Goal: Task Accomplishment & Management: Manage account settings

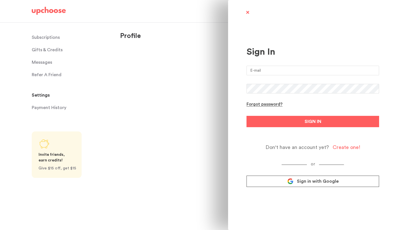
click at [282, 71] on input "email" at bounding box center [312, 71] width 133 height 10
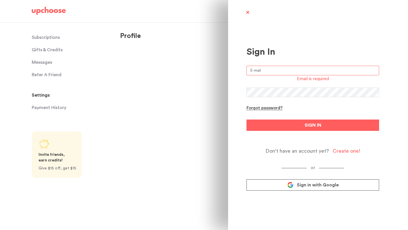
type input "lillianj.collins@gmail.com"
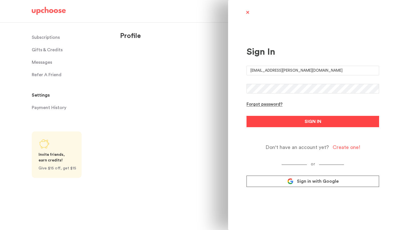
click at [315, 123] on span "SIGN IN" at bounding box center [312, 121] width 17 height 7
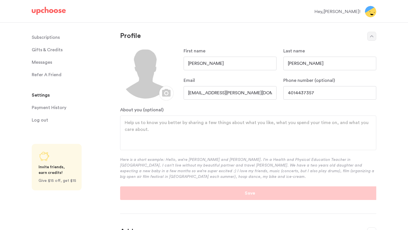
select select "RI"
click at [53, 37] on p "Subscriptions" at bounding box center [46, 37] width 28 height 11
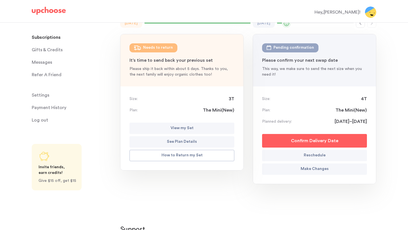
scroll to position [55, 0]
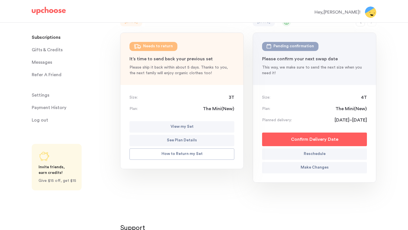
click at [188, 155] on p "How to Return my Set" at bounding box center [181, 154] width 41 height 7
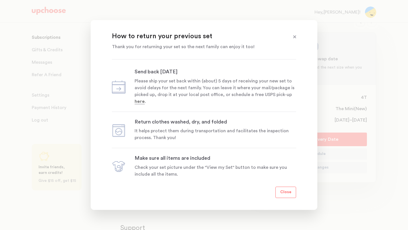
click at [297, 37] on span at bounding box center [294, 36] width 7 height 7
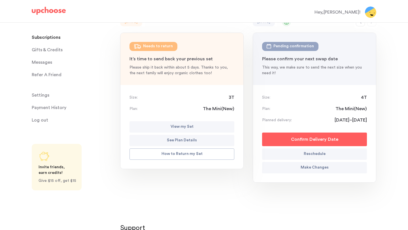
click at [50, 65] on span "Messages" at bounding box center [42, 62] width 20 height 11
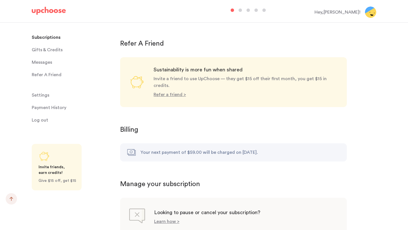
scroll to position [518, 0]
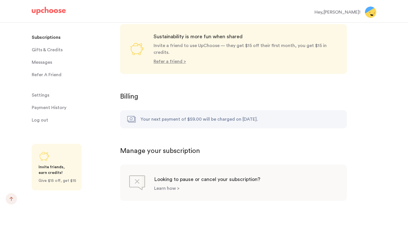
click at [165, 186] on p "Learn how >" at bounding box center [166, 188] width 25 height 5
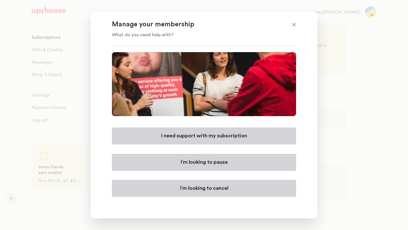
click at [210, 188] on p "I’m looking to cancel" at bounding box center [204, 188] width 48 height 7
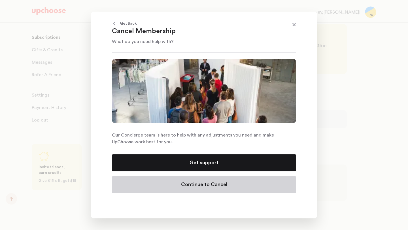
click at [208, 183] on p "Continue to Cancel" at bounding box center [204, 184] width 46 height 7
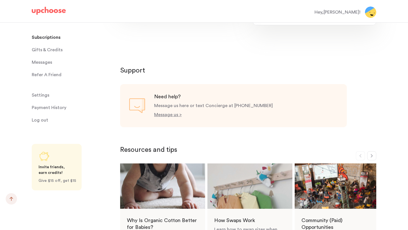
scroll to position [518, 0]
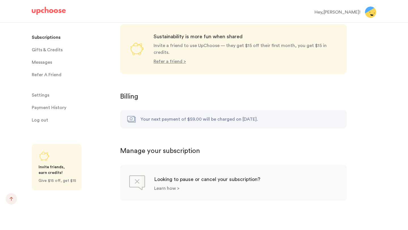
click at [167, 186] on p "Learn how >" at bounding box center [166, 188] width 25 height 5
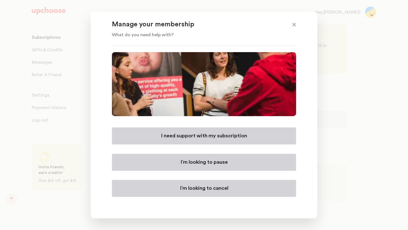
click at [228, 190] on button "I’m looking to cancel" at bounding box center [204, 188] width 184 height 17
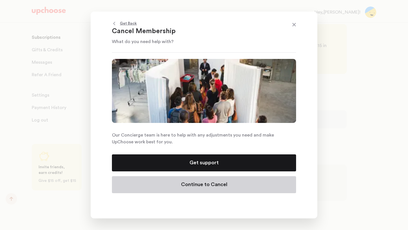
click at [228, 190] on button "Continue to Cancel" at bounding box center [204, 184] width 184 height 17
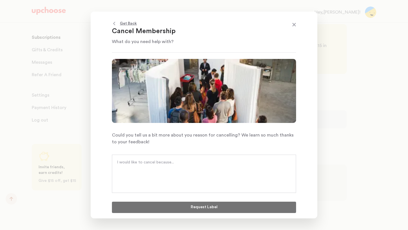
click at [228, 190] on div at bounding box center [204, 174] width 184 height 38
click at [134, 161] on textarea at bounding box center [204, 167] width 174 height 17
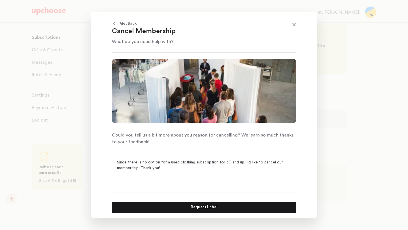
type textarea "Since there is no option for a used clothing subscription for 3T and up, I'd li…"
click at [222, 206] on button "Request Label" at bounding box center [204, 207] width 184 height 11
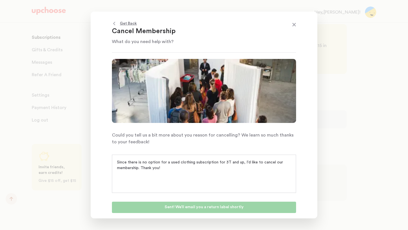
click at [293, 25] on span at bounding box center [293, 25] width 7 height 7
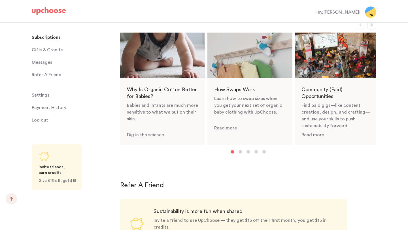
scroll to position [0, 0]
